Goal: Information Seeking & Learning: Learn about a topic

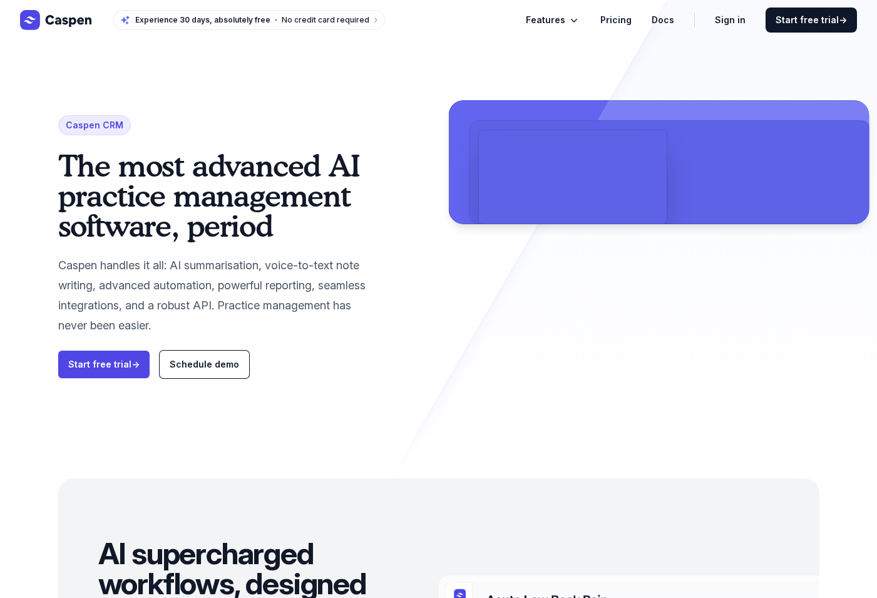
click at [628, 22] on link "Pricing" at bounding box center [615, 20] width 31 height 15
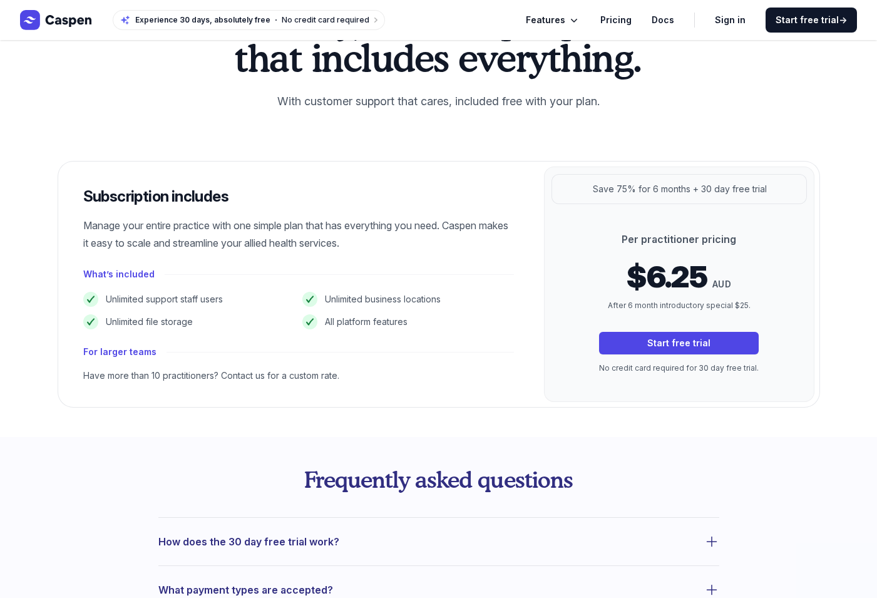
scroll to position [326, 0]
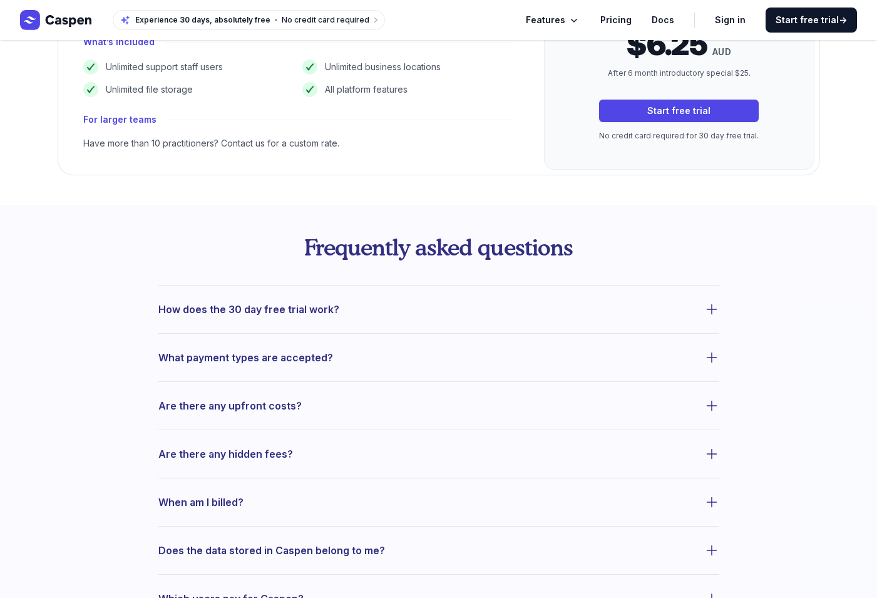
click at [282, 355] on span "What payment types are accepted?" at bounding box center [245, 358] width 175 height 18
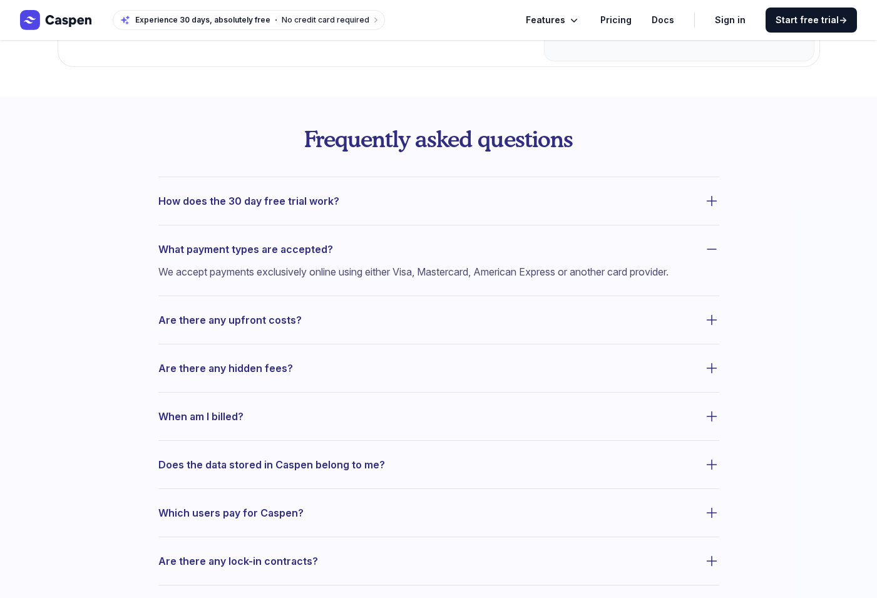
scroll to position [539, 0]
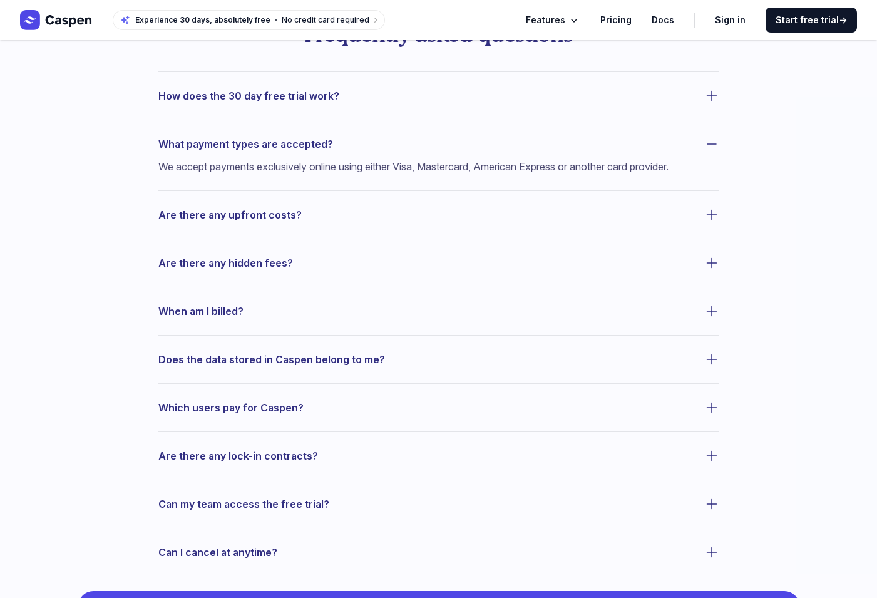
click at [238, 223] on span "Are there any upfront costs?" at bounding box center [229, 215] width 143 height 18
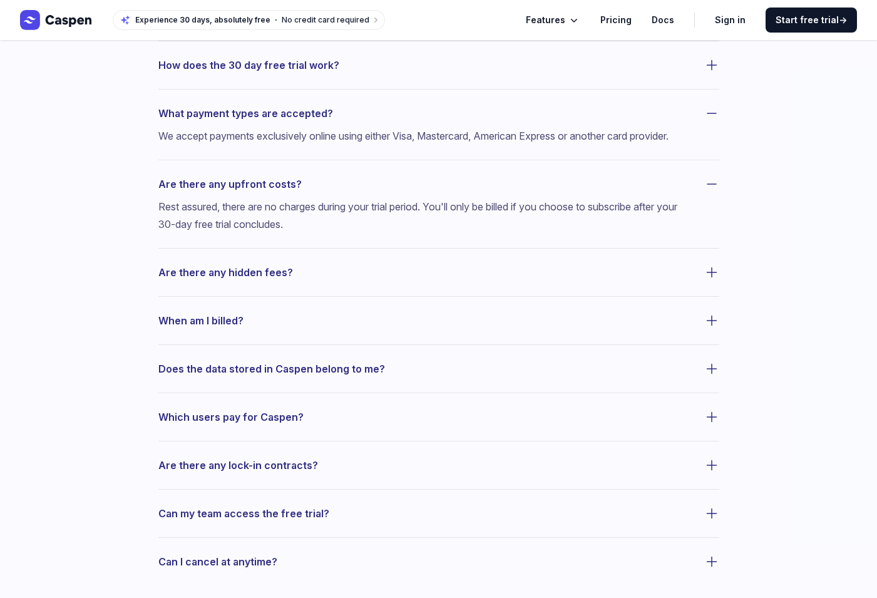
scroll to position [612, 0]
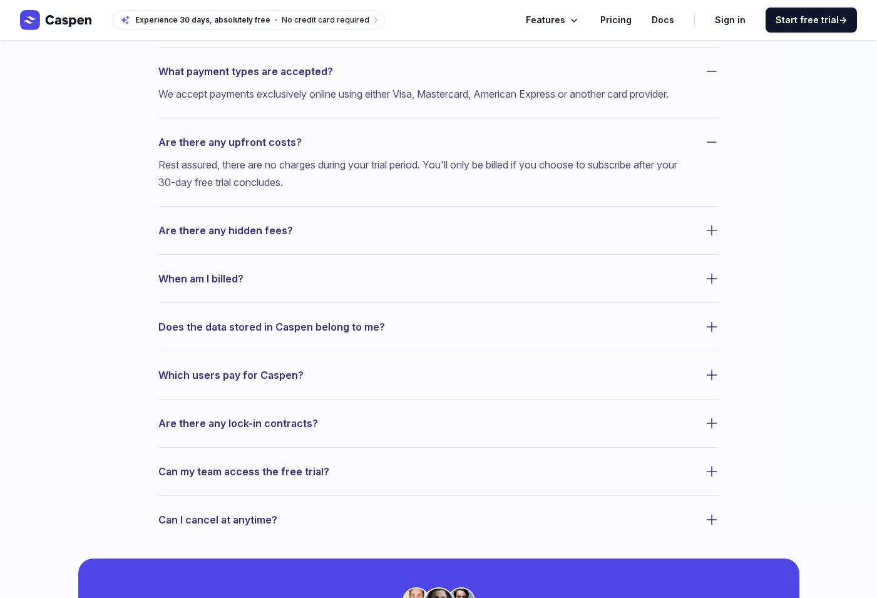
click at [311, 432] on button "Are there any lock-in contracts?" at bounding box center [438, 423] width 561 height 18
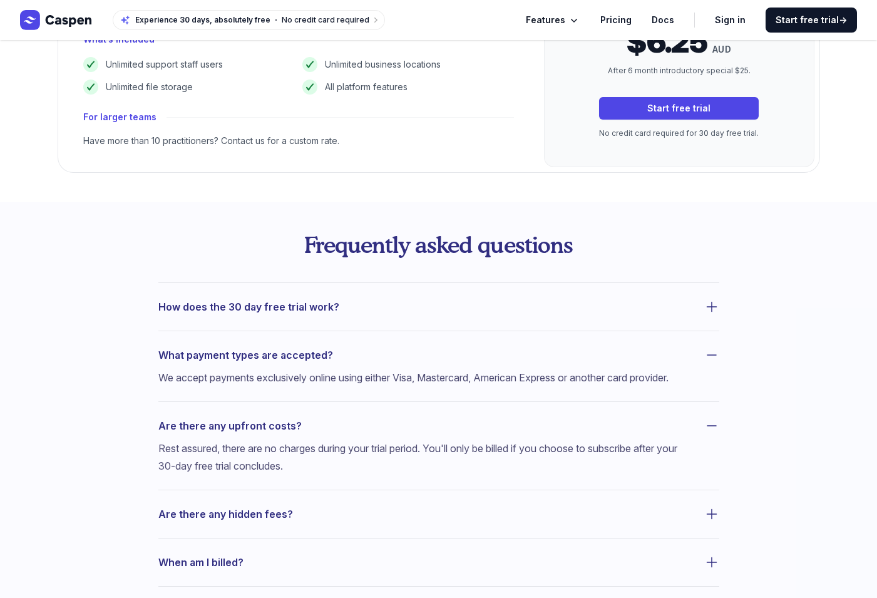
scroll to position [0, 0]
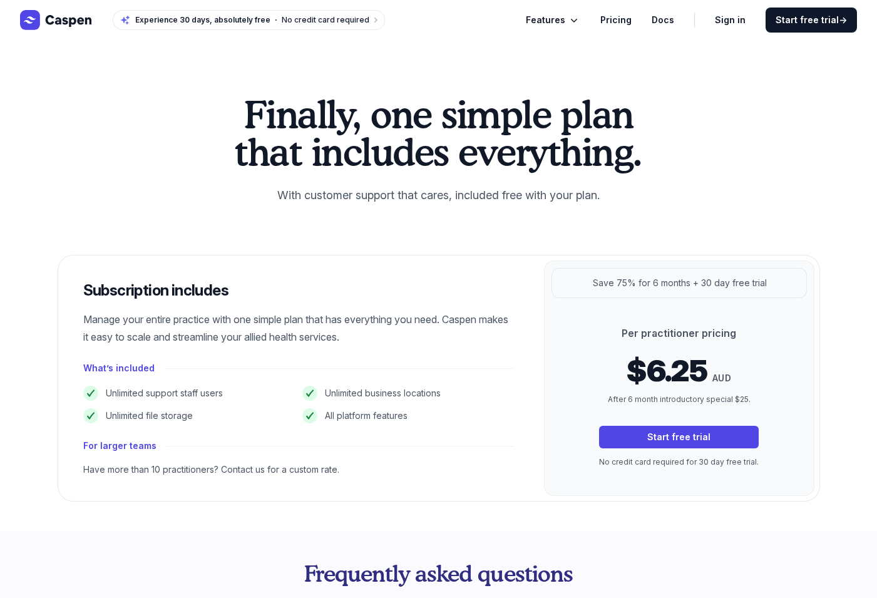
click at [671, 23] on link "Docs" at bounding box center [662, 20] width 23 height 15
click at [559, 19] on span "Features" at bounding box center [545, 20] width 39 height 15
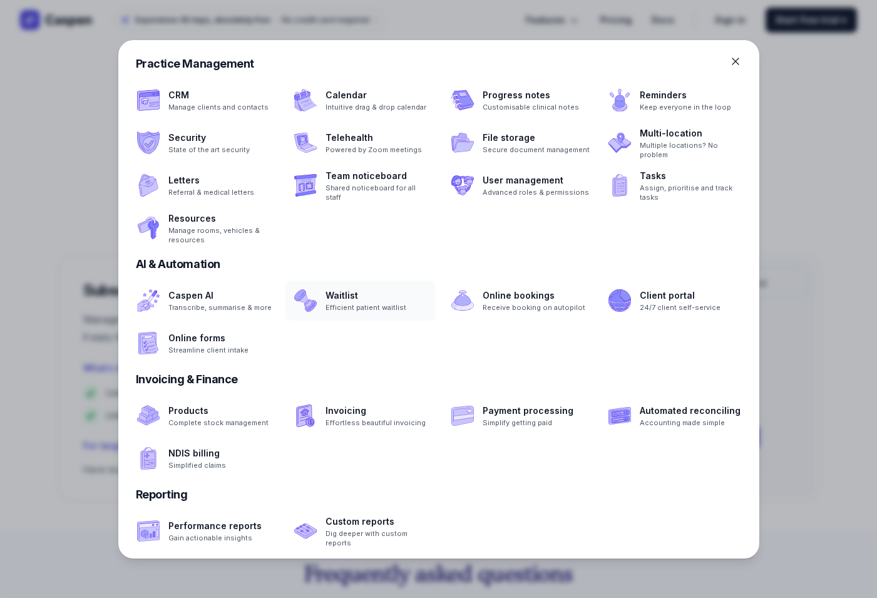
click at [370, 307] on span at bounding box center [360, 300] width 150 height 40
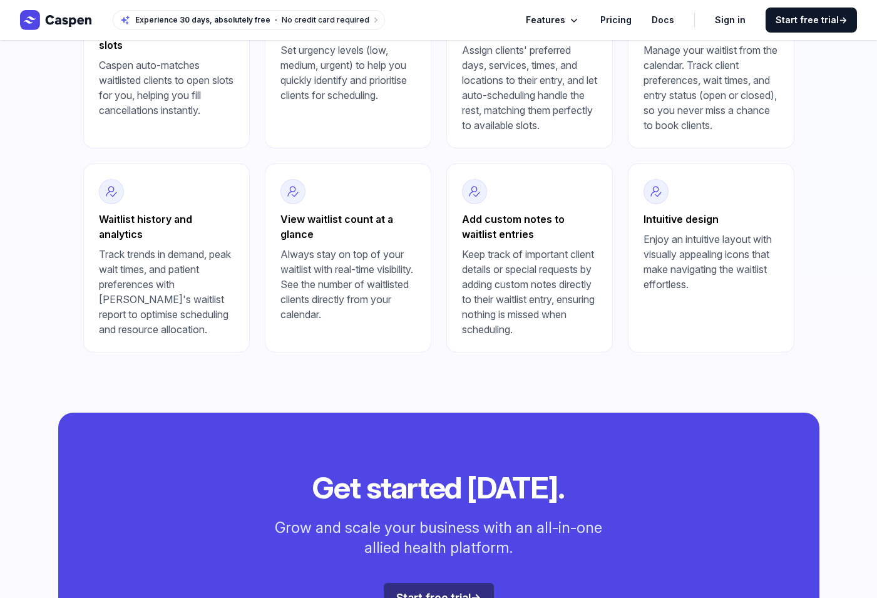
scroll to position [414, 0]
